Goal: Feedback & Contribution: Submit feedback/report problem

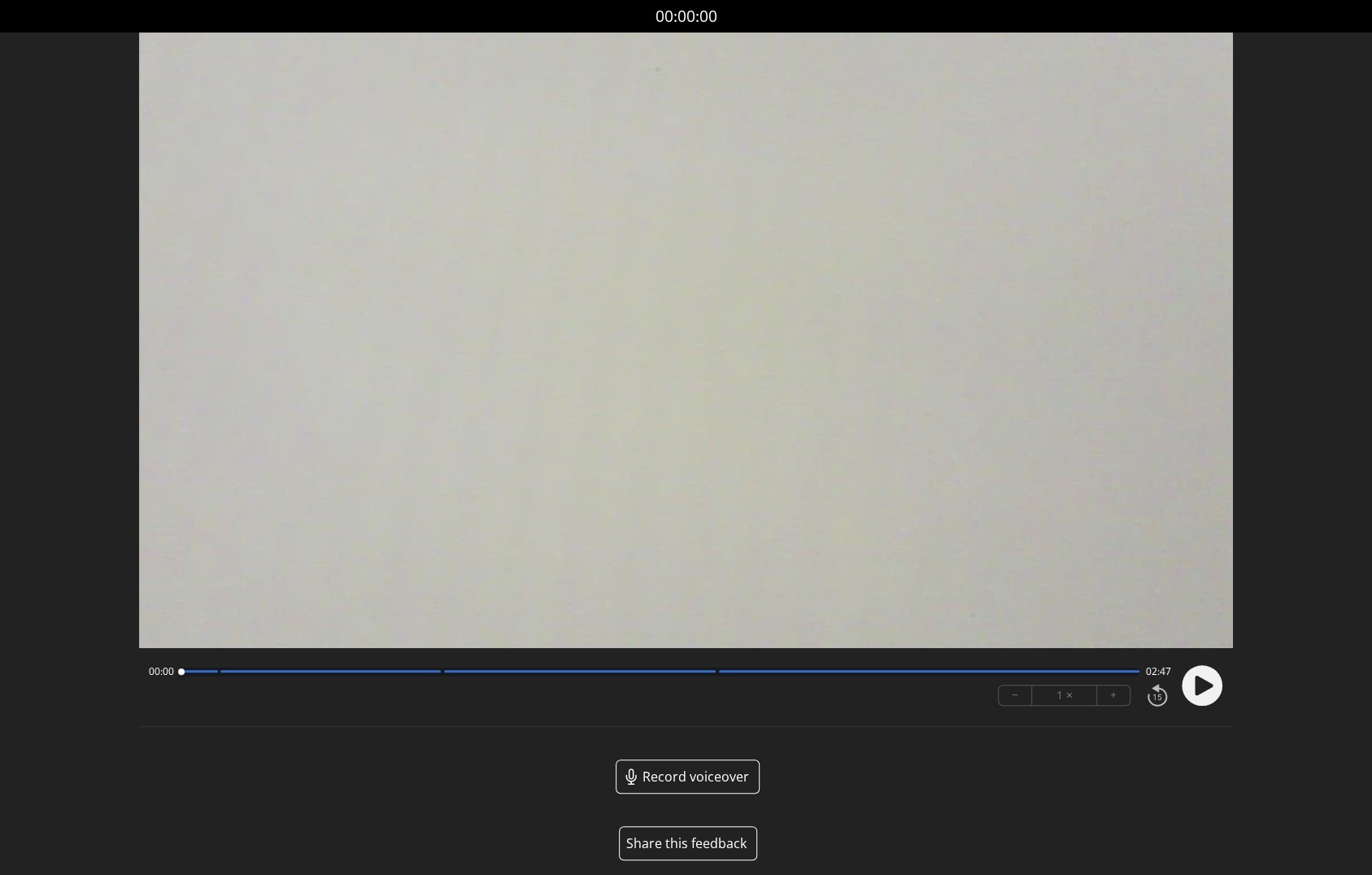
click at [691, 839] on button "Share this feedback" at bounding box center [687, 843] width 139 height 34
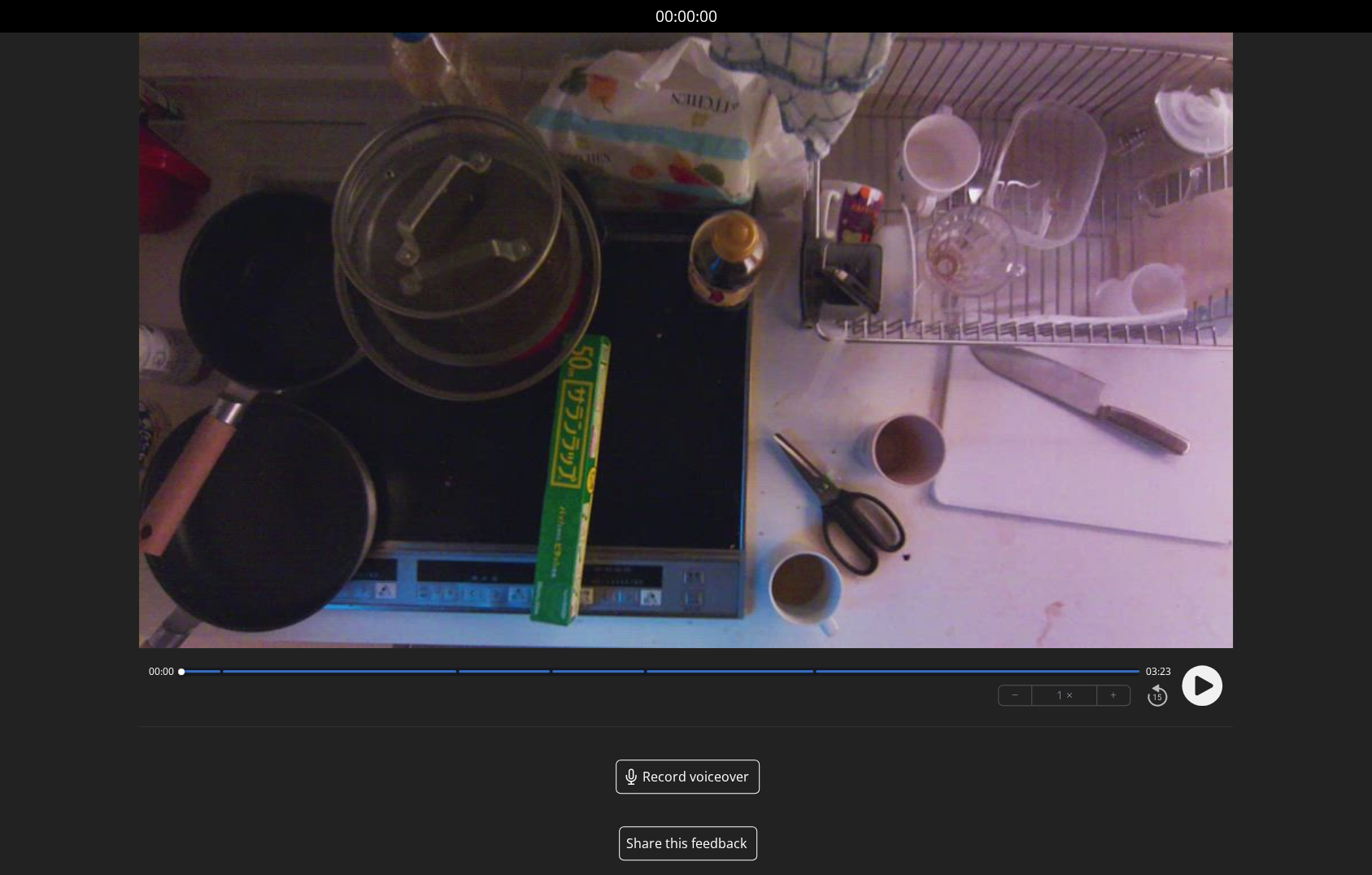
click at [687, 840] on button "Share this feedback" at bounding box center [687, 843] width 139 height 34
click at [1206, 685] on icon at bounding box center [1203, 685] width 17 height 19
click at [1206, 685] on icon at bounding box center [1206, 686] width 4 height 17
click at [1195, 687] on icon at bounding box center [1203, 685] width 17 height 19
click at [1195, 687] on circle at bounding box center [1201, 686] width 41 height 41
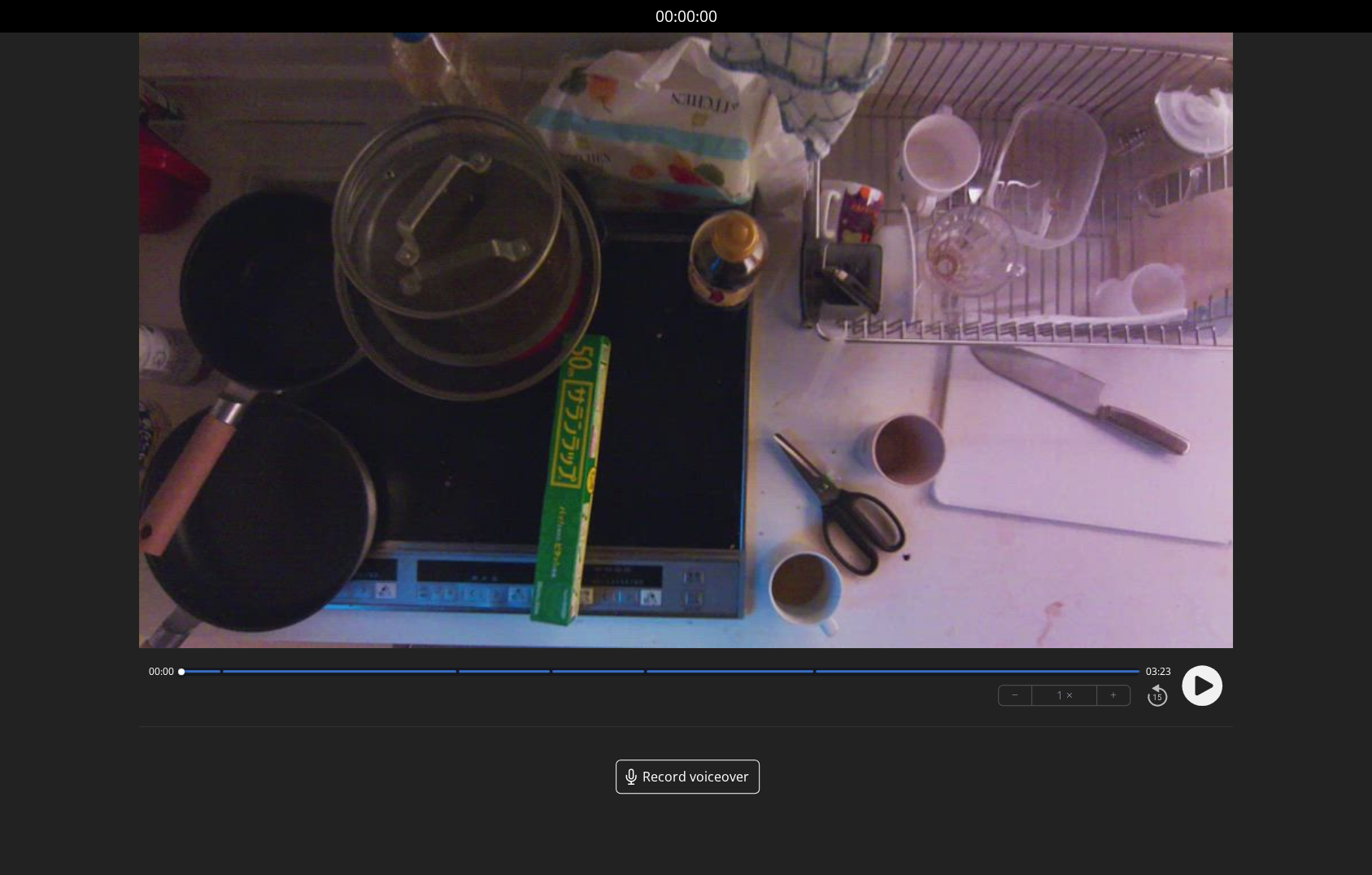
drag, startPoint x: 196, startPoint y: 671, endPoint x: 164, endPoint y: 671, distance: 32.0
click at [164, 671] on div "00:00 03:23" at bounding box center [659, 671] width 1022 height 13
click at [1211, 691] on circle at bounding box center [1201, 686] width 41 height 41
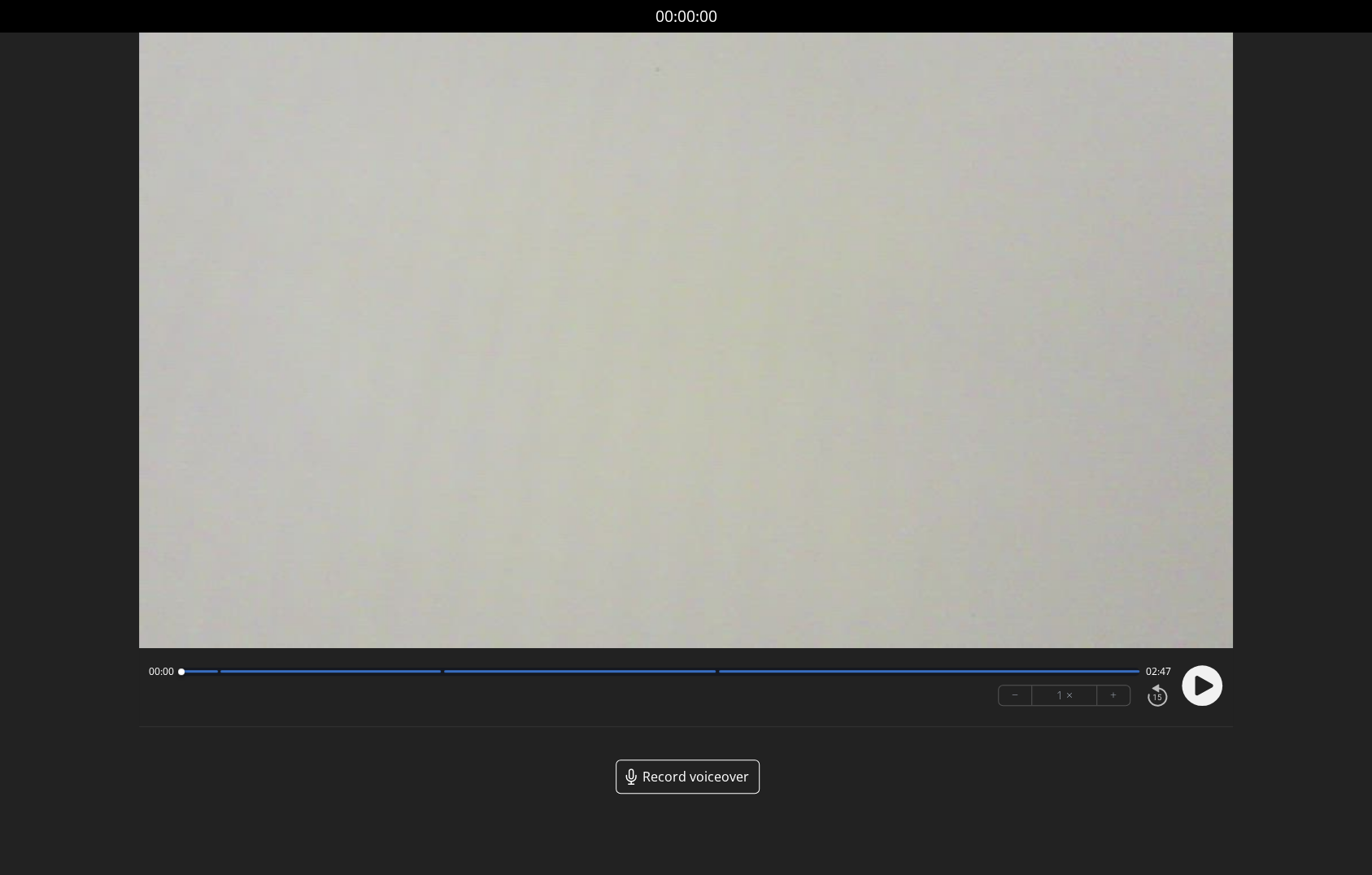
click at [1210, 679] on circle at bounding box center [1201, 686] width 41 height 41
click at [1196, 692] on icon at bounding box center [1203, 685] width 17 height 19
click at [1196, 692] on icon at bounding box center [1197, 686] width 4 height 17
drag, startPoint x: 189, startPoint y: 673, endPoint x: 149, endPoint y: 673, distance: 40.0
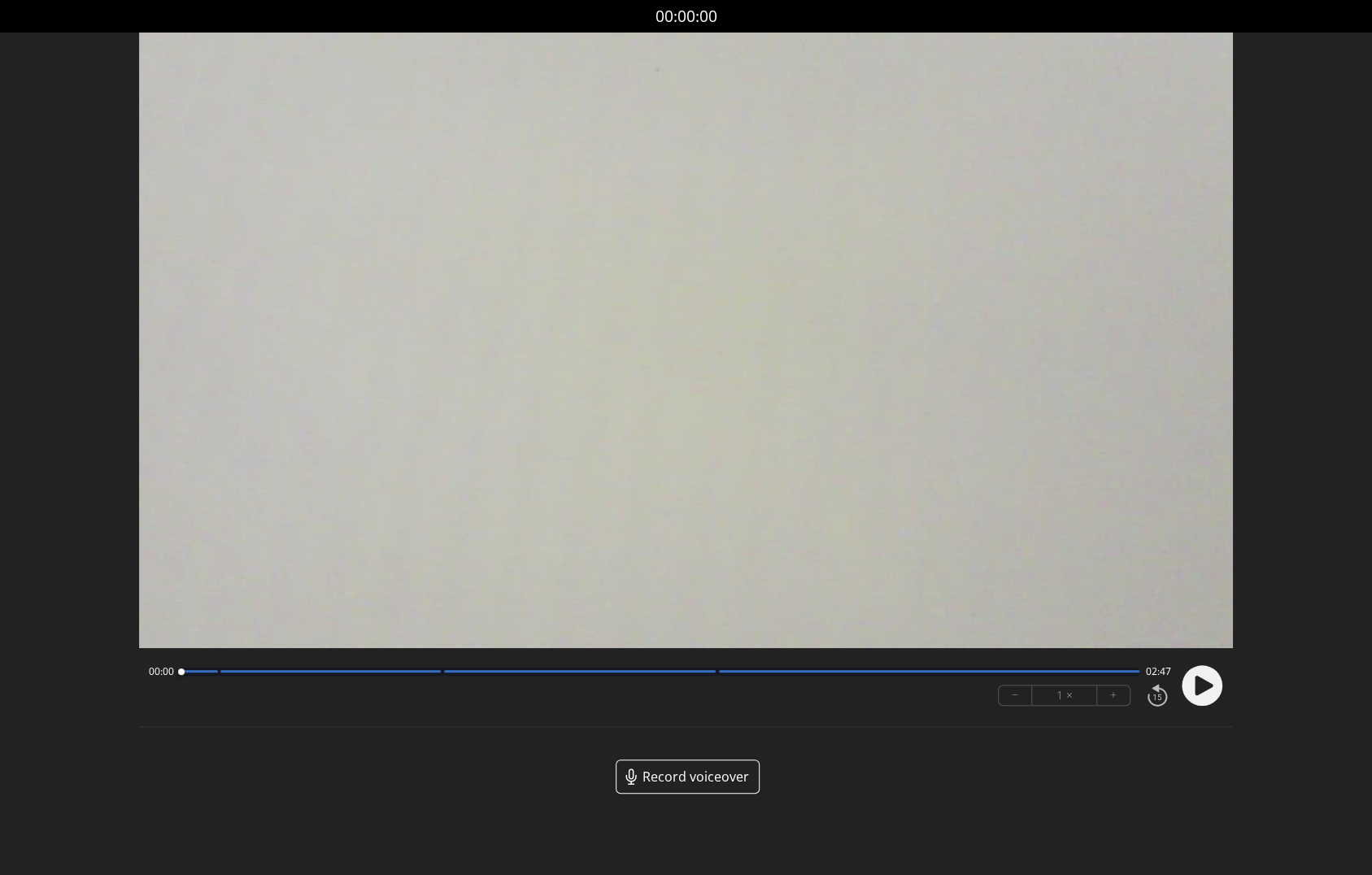
click at [149, 673] on div "00:00 02:47" at bounding box center [659, 671] width 1022 height 13
click at [1196, 691] on icon at bounding box center [1203, 685] width 17 height 19
click at [1196, 691] on icon at bounding box center [1197, 686] width 4 height 17
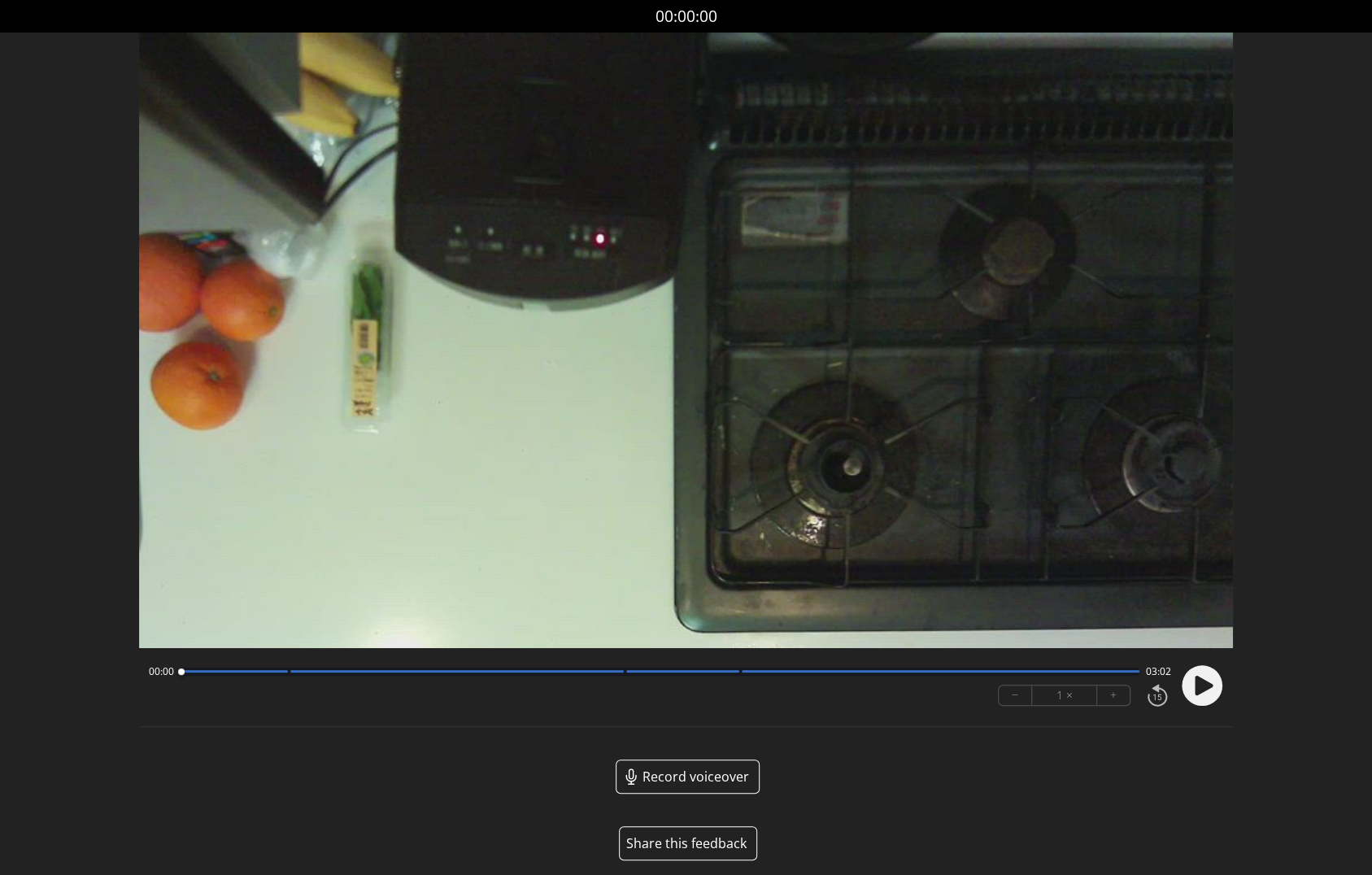
click at [695, 844] on button "Share this feedback" at bounding box center [687, 843] width 139 height 34
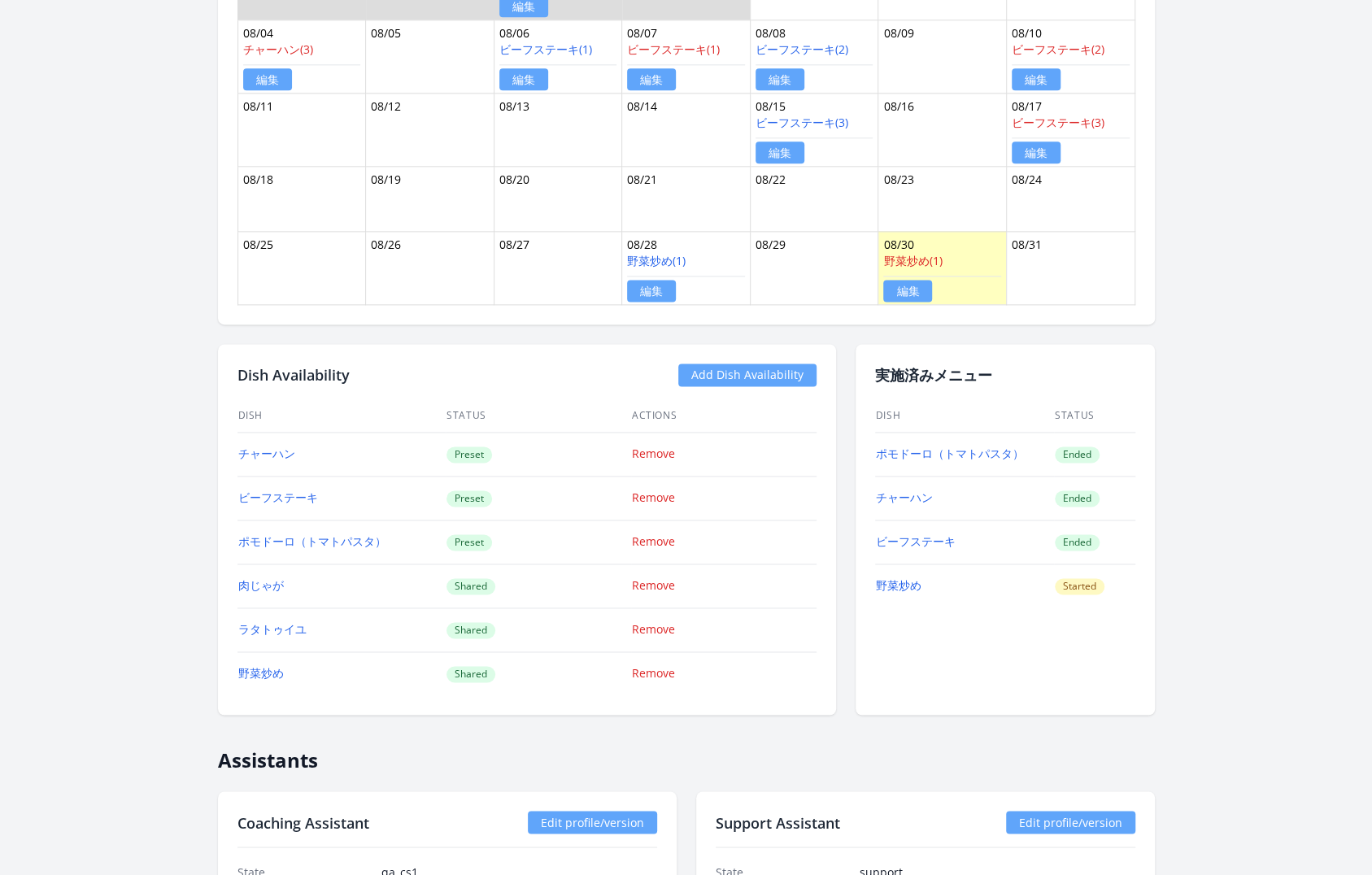
scroll to position [1322, 0]
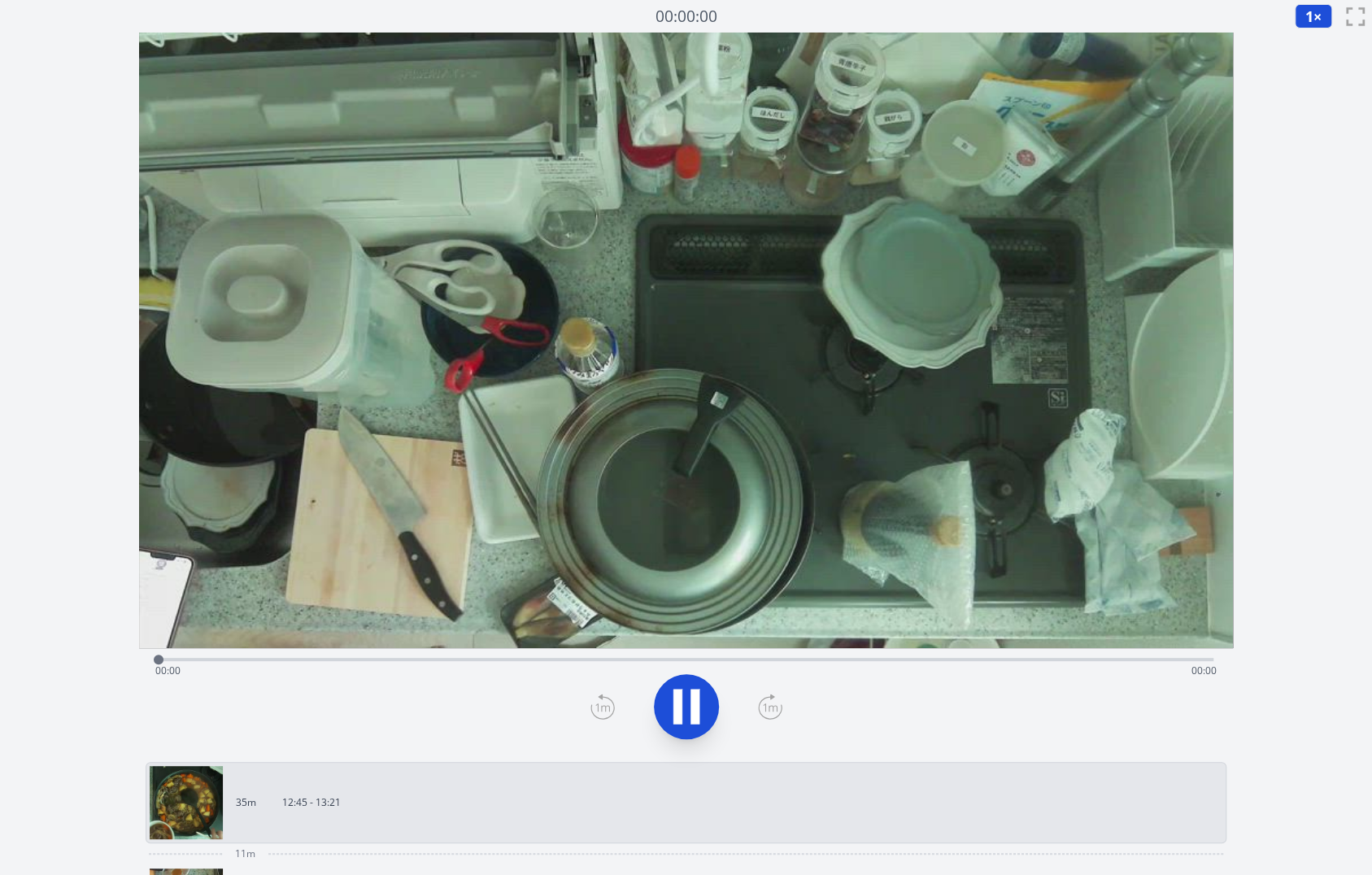
click at [687, 704] on icon at bounding box center [686, 706] width 46 height 46
click at [683, 709] on icon at bounding box center [686, 706] width 27 height 34
click at [683, 709] on icon at bounding box center [686, 706] width 46 height 46
drag, startPoint x: 161, startPoint y: 662, endPoint x: 865, endPoint y: 692, distance: 704.6
click at [865, 693] on div "Time elapsed: 00:49 Time remaining: 00:25" at bounding box center [686, 701] width 1094 height 108
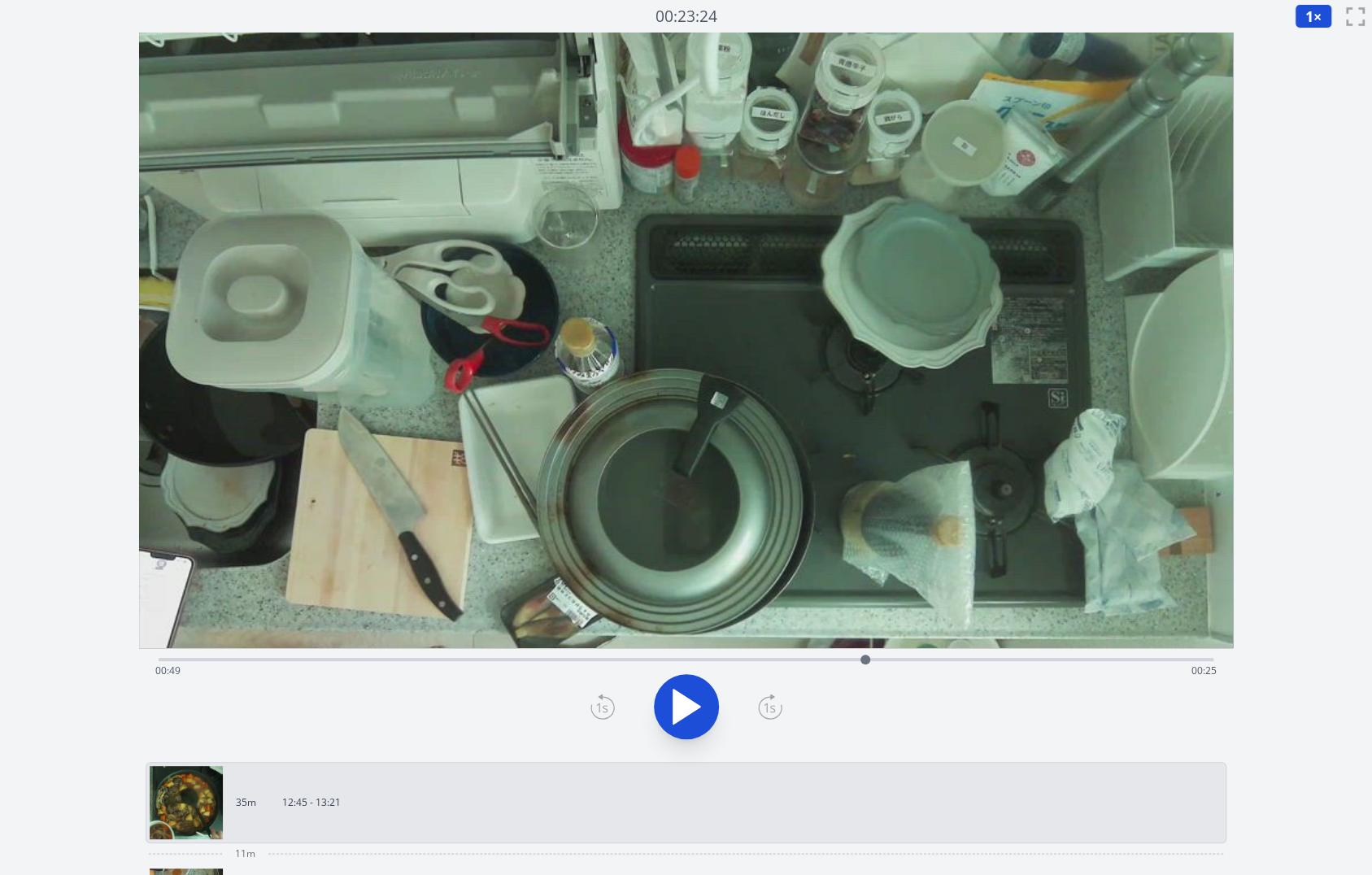
drag, startPoint x: 180, startPoint y: 660, endPoint x: 865, endPoint y: 642, distance: 685.2
click at [865, 642] on div "Time elapsed: 00:49 Time remaining: 00:25" at bounding box center [686, 394] width 1094 height 723
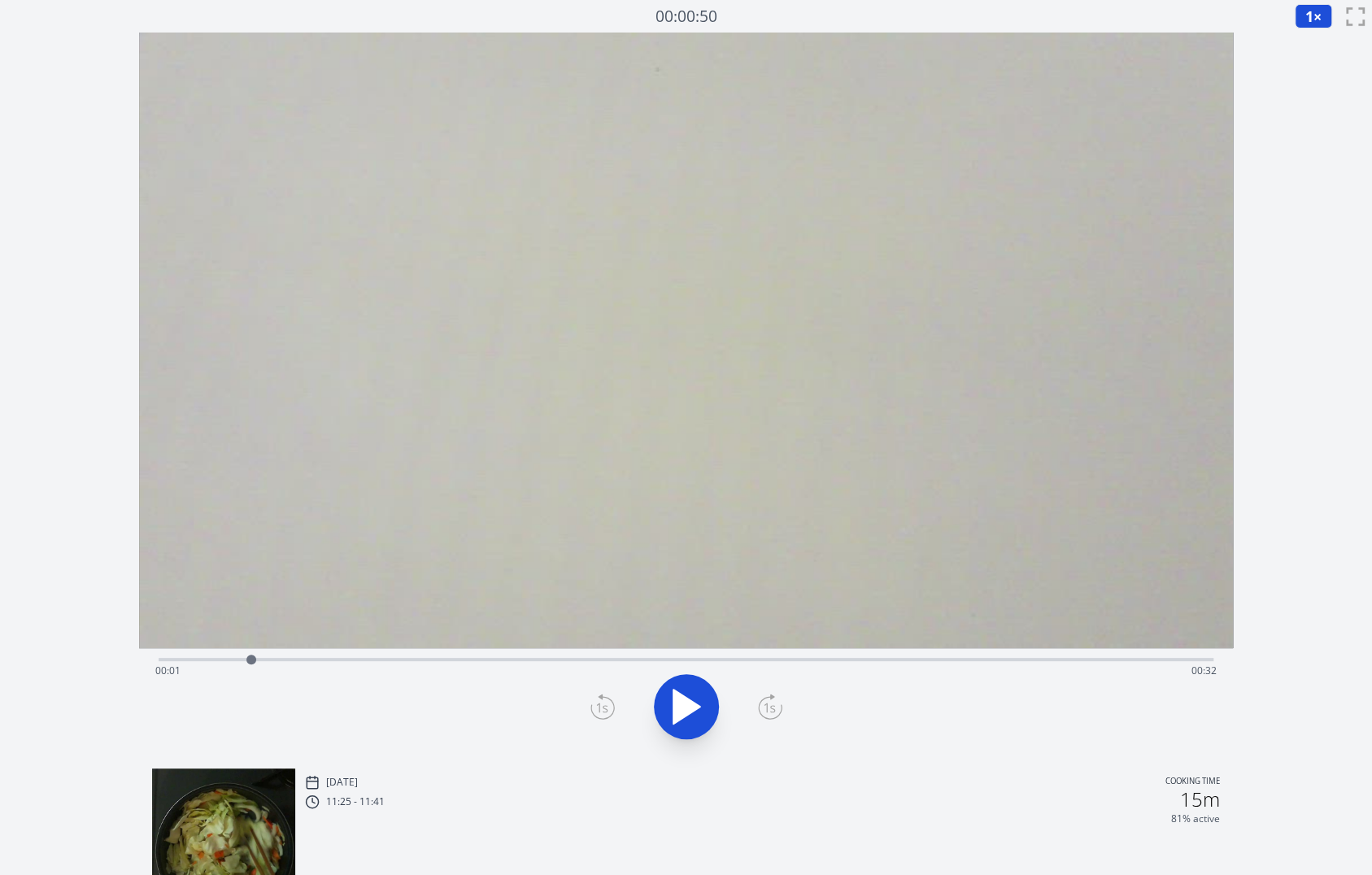
drag, startPoint x: 203, startPoint y: 658, endPoint x: 520, endPoint y: 665, distance: 317.1
click at [264, 665] on div at bounding box center [251, 659] width 24 height 24
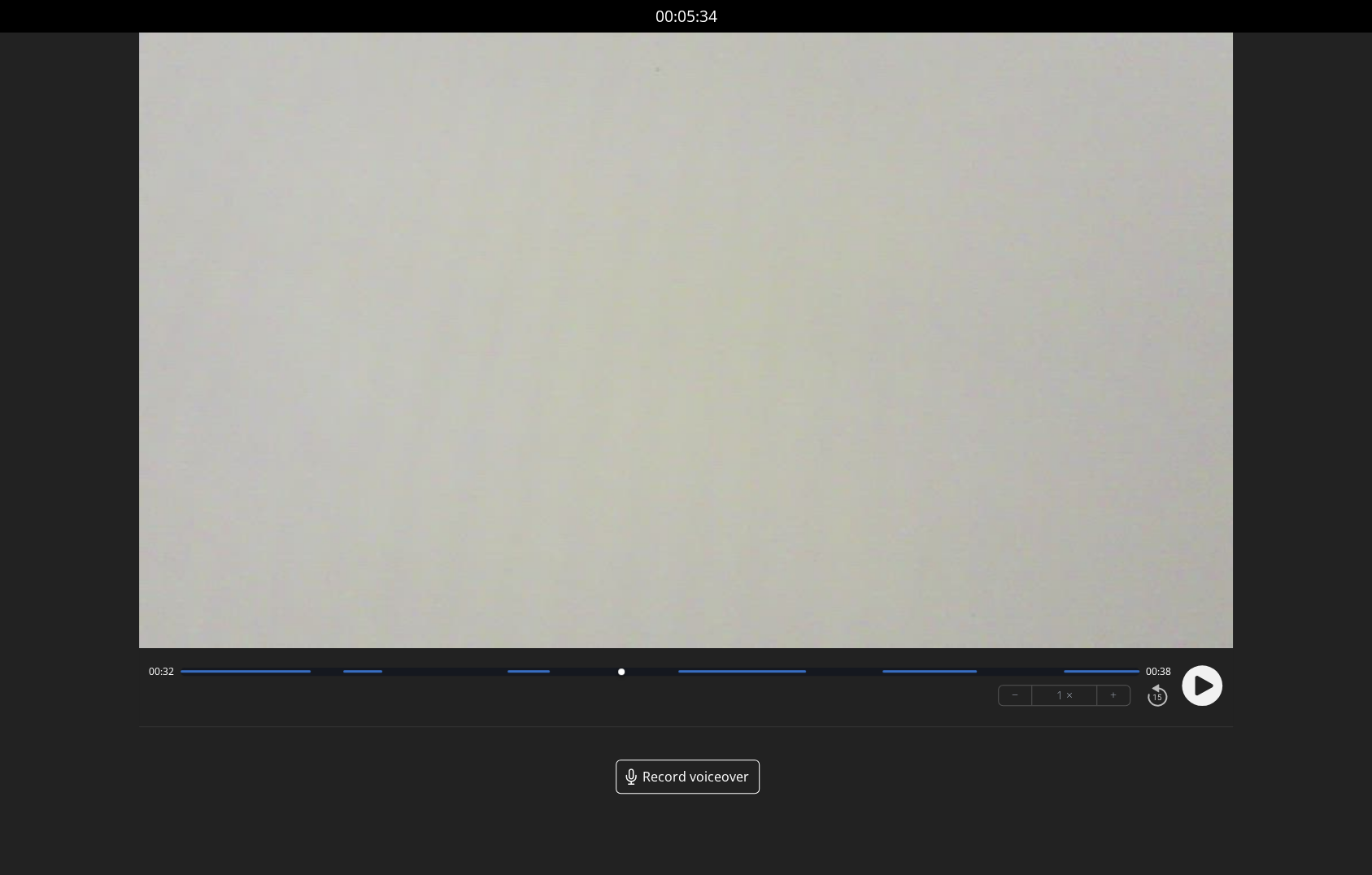
drag, startPoint x: 184, startPoint y: 673, endPoint x: 629, endPoint y: 678, distance: 445.0
click at [629, 678] on div at bounding box center [621, 672] width 22 height 22
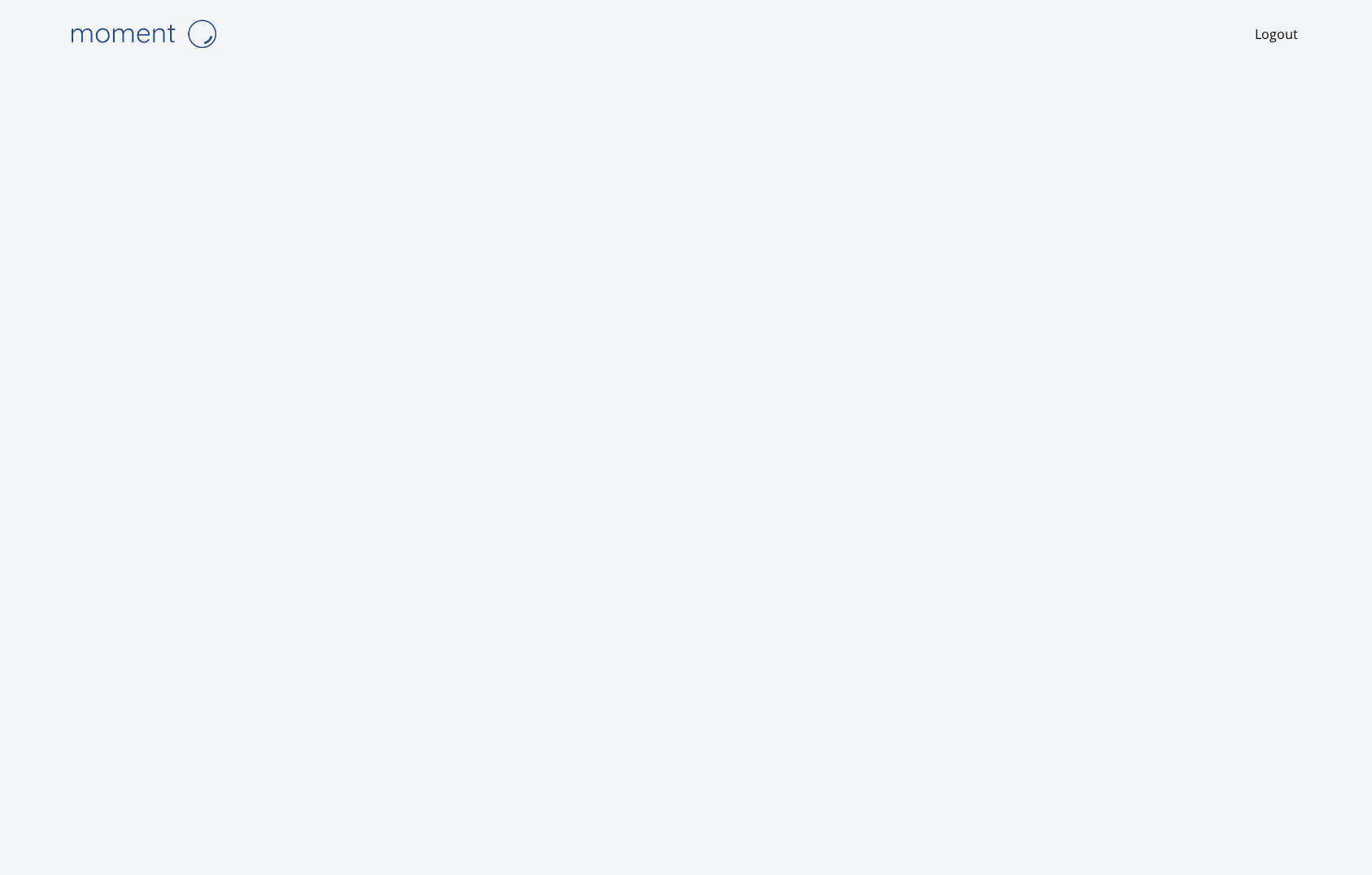
click at [113, 29] on img at bounding box center [144, 33] width 163 height 42
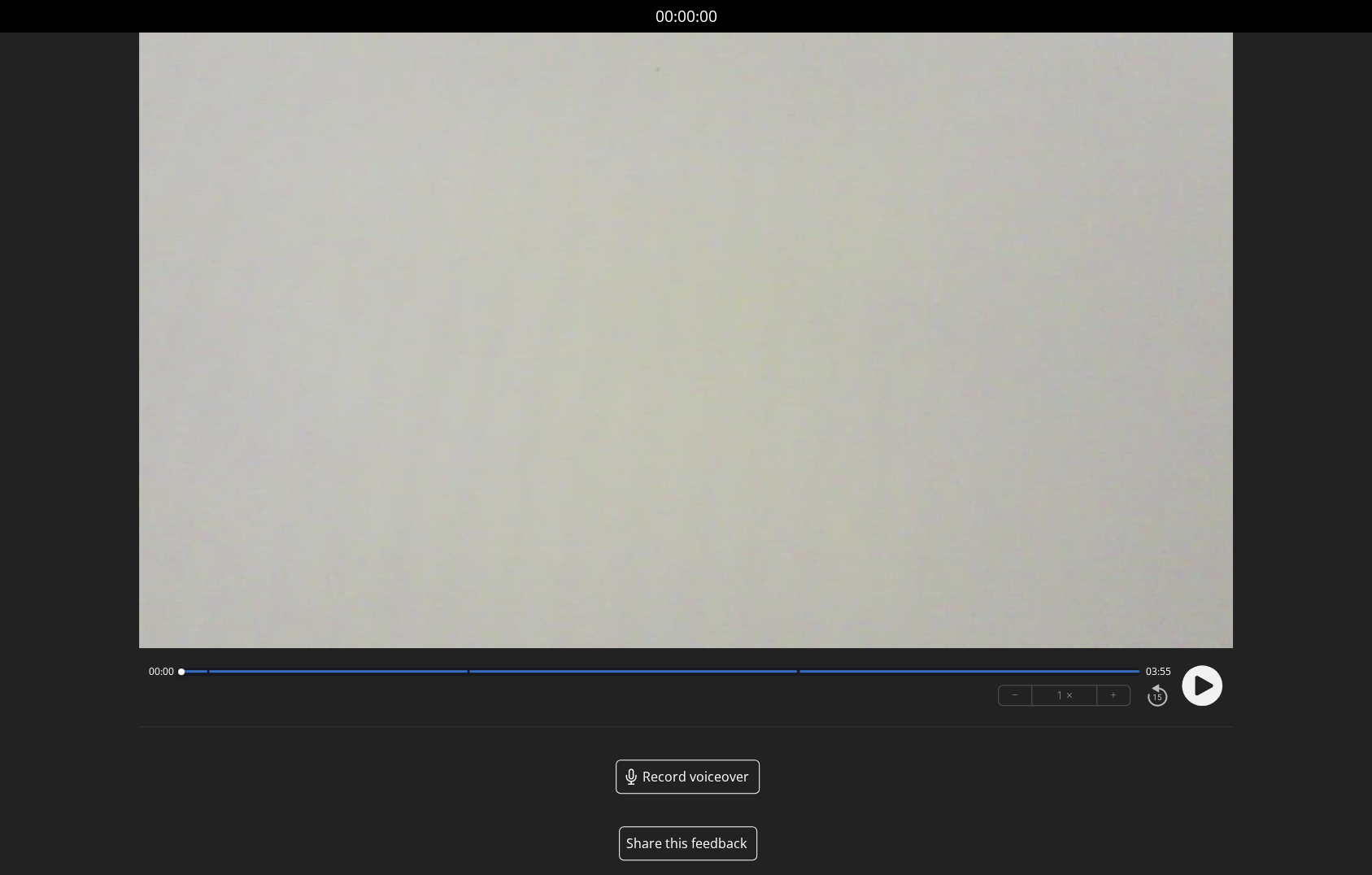
click at [692, 842] on button "Share this feedback" at bounding box center [687, 843] width 139 height 34
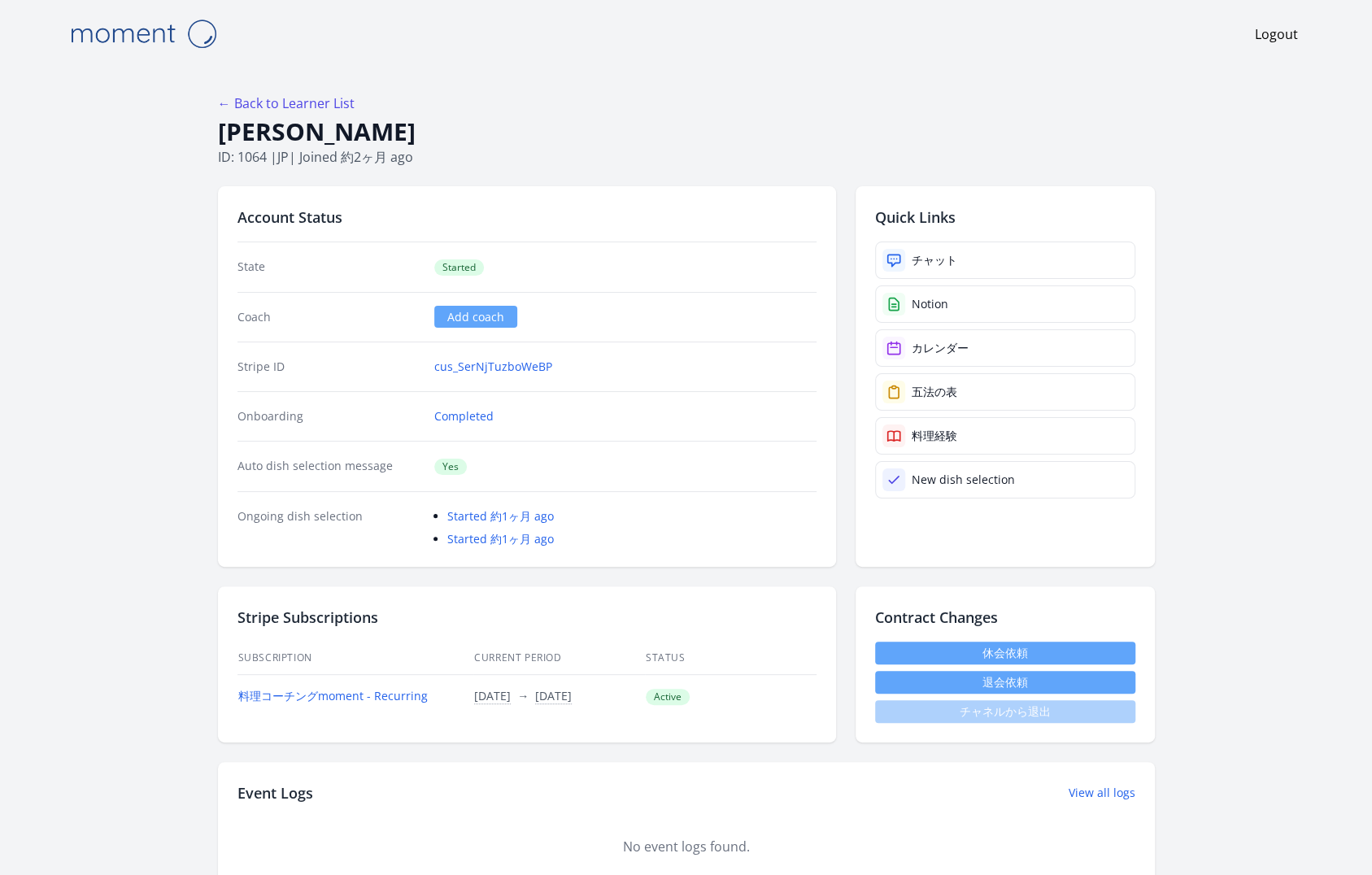
click at [951, 108] on div "← Back to Learner List" at bounding box center [686, 103] width 937 height 19
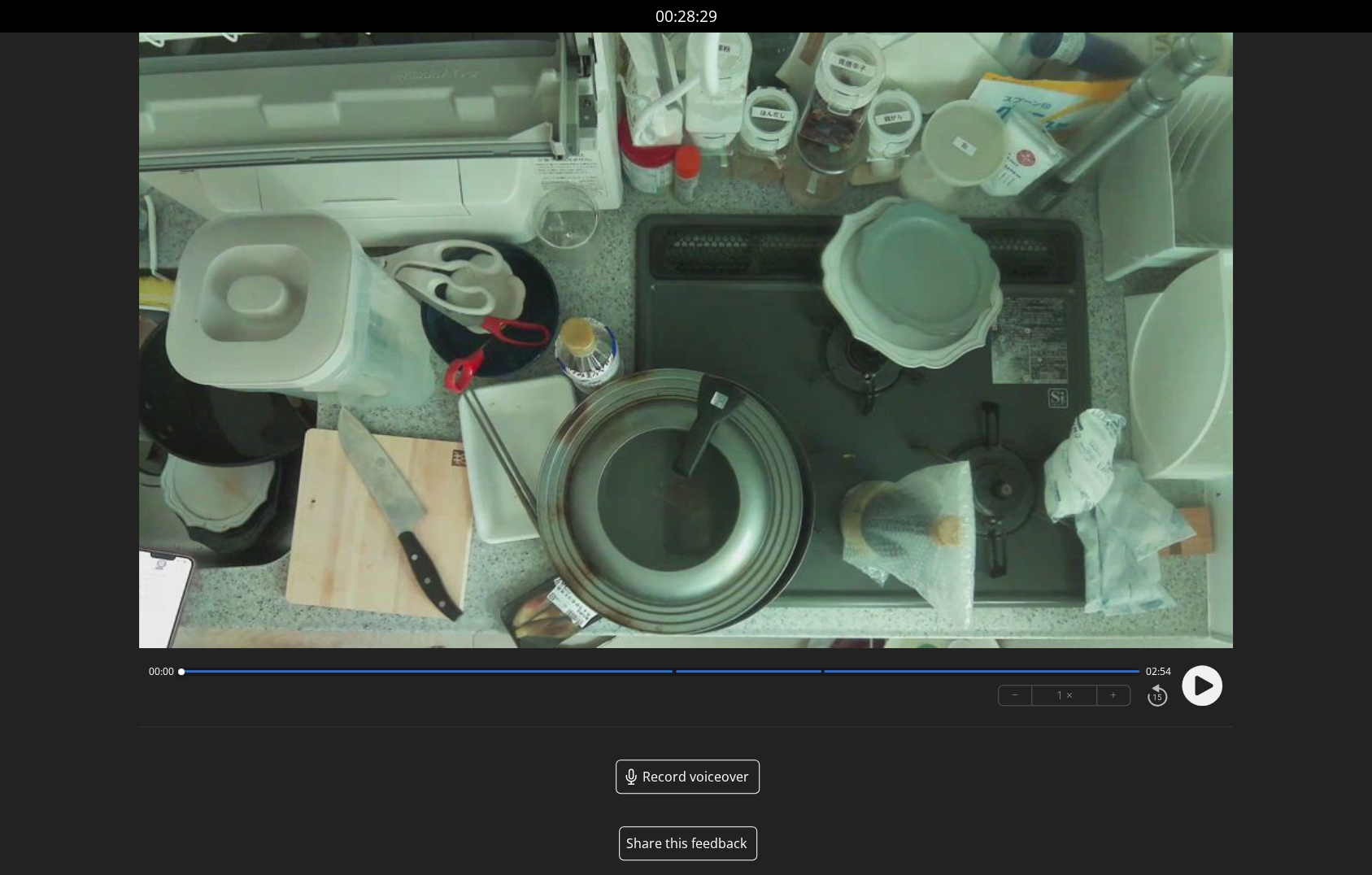
click at [695, 843] on button "Share this feedback" at bounding box center [687, 843] width 139 height 34
